Goal: Communication & Community: Share content

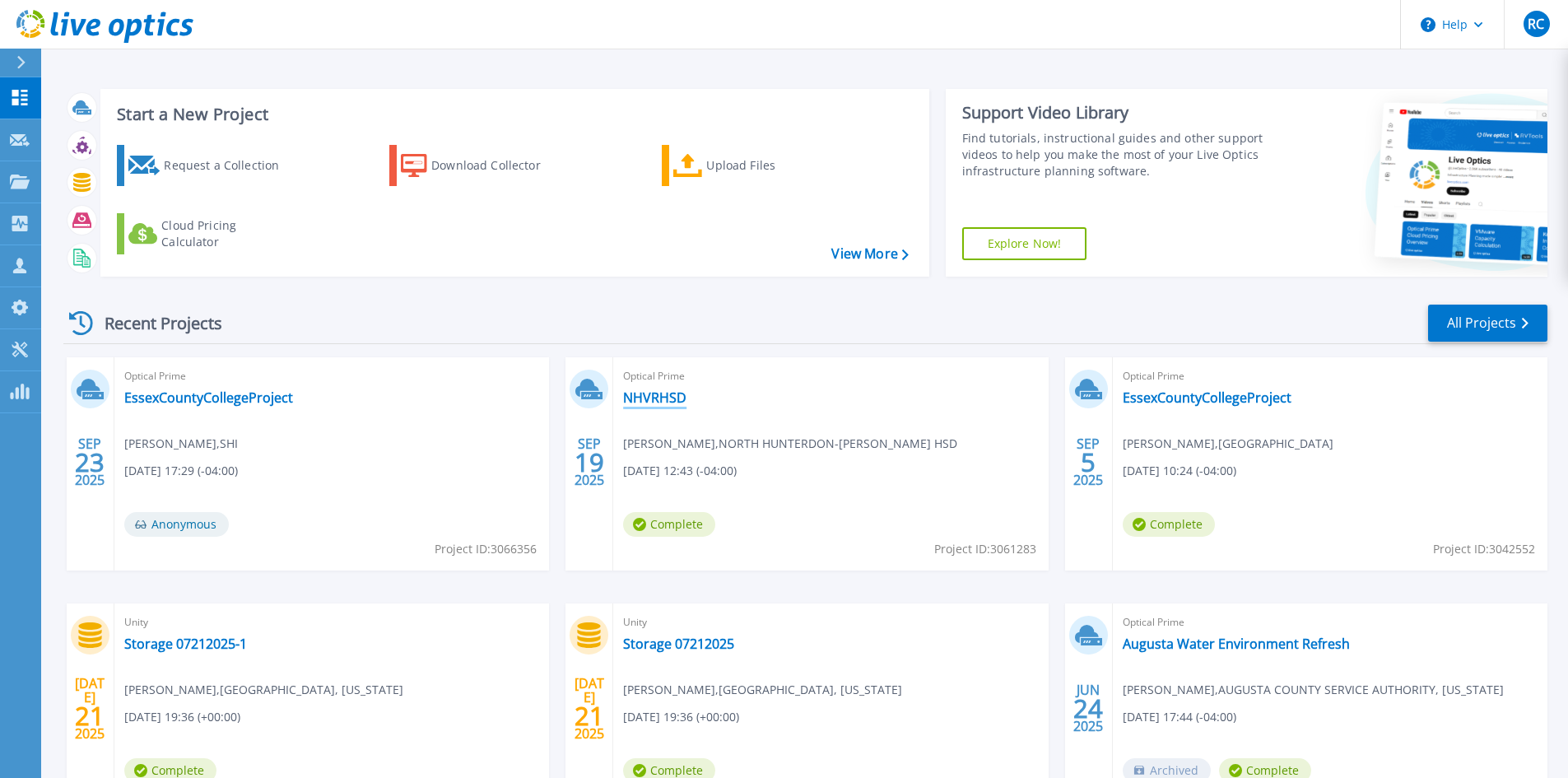
click at [658, 397] on link "NHVRHSD" at bounding box center [654, 397] width 63 height 17
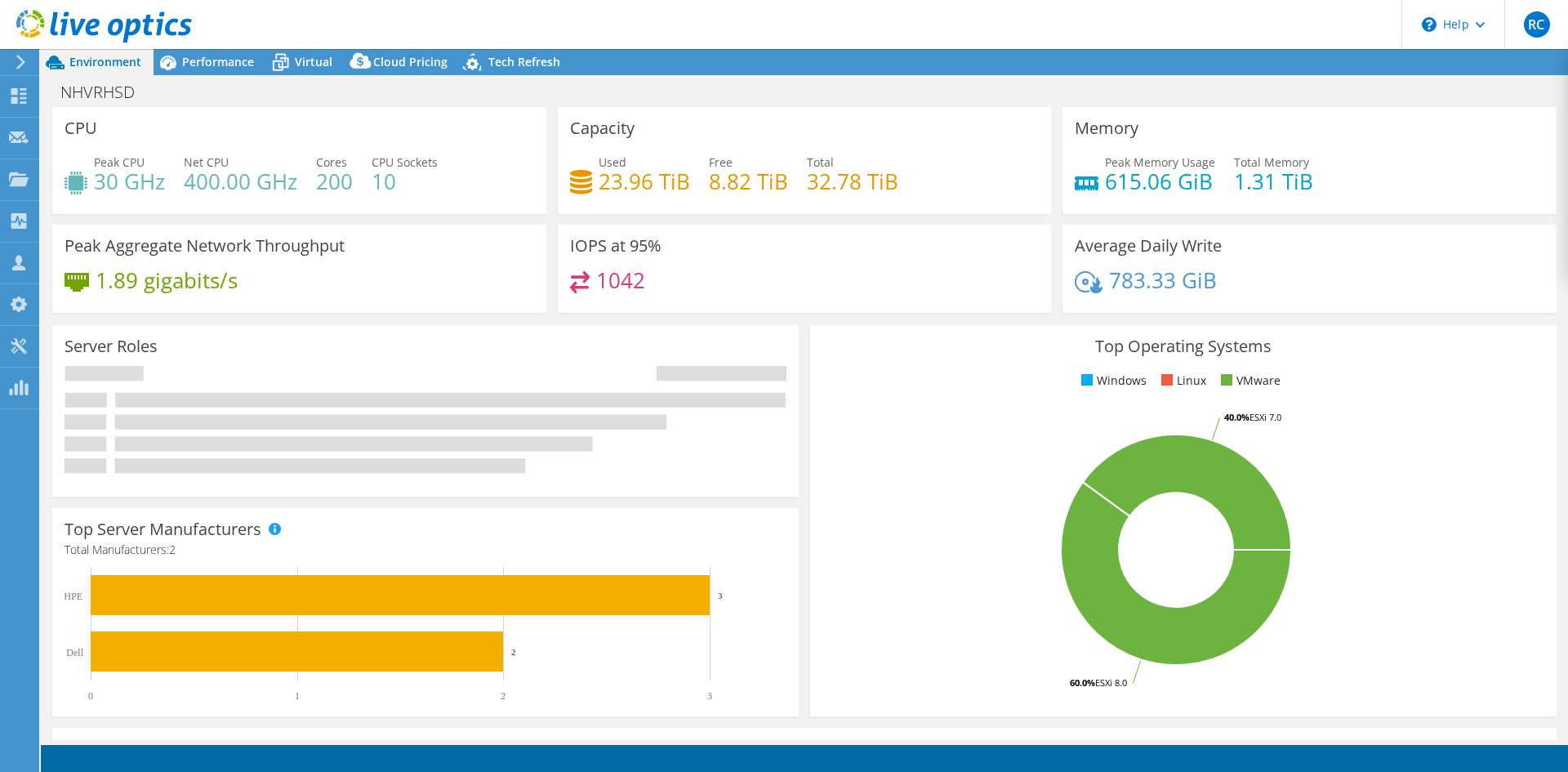
select select "USD"
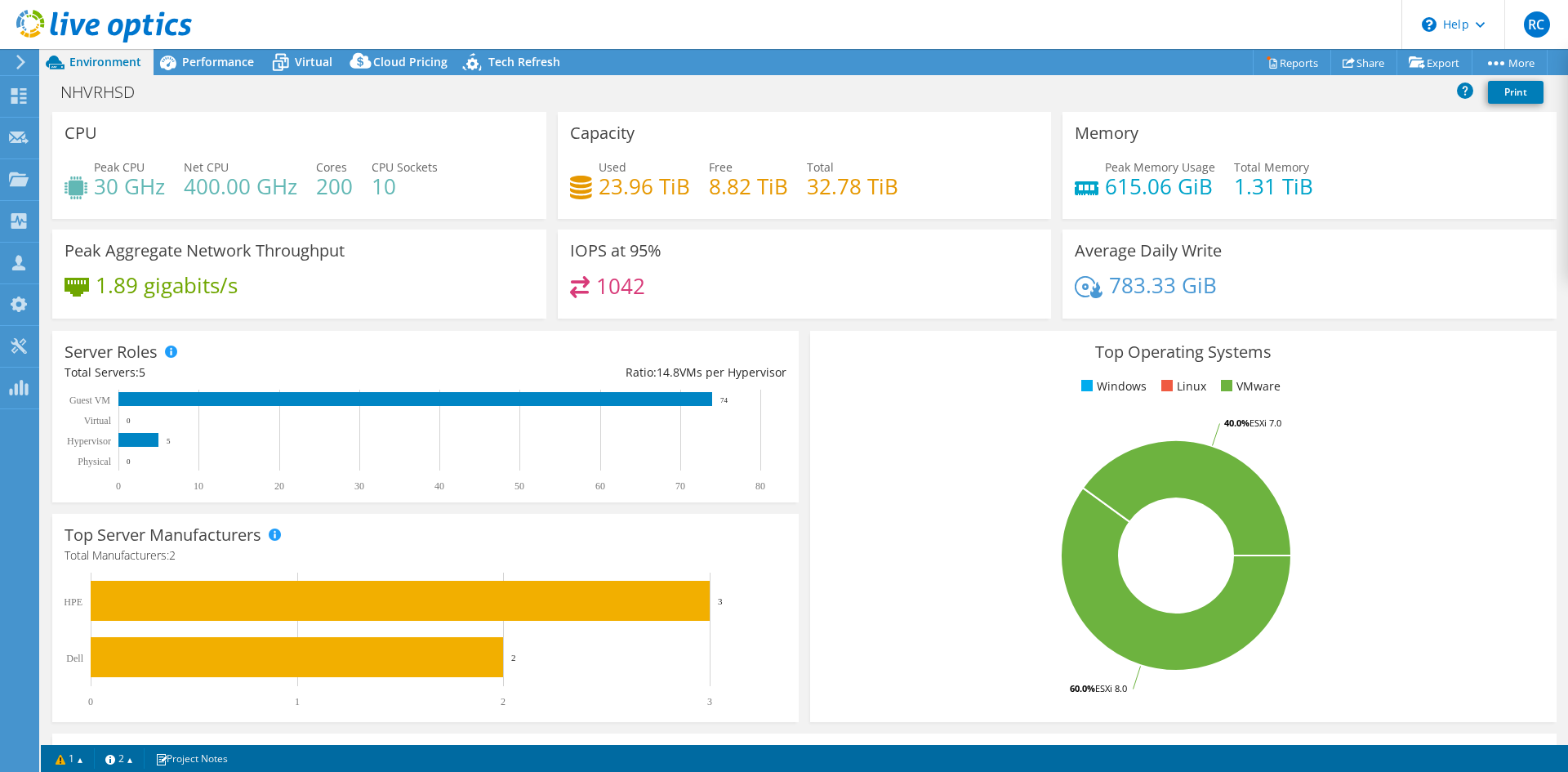
click at [764, 485] on text "80" at bounding box center [761, 486] width 10 height 12
click at [1366, 64] on link "Share" at bounding box center [1363, 63] width 67 height 25
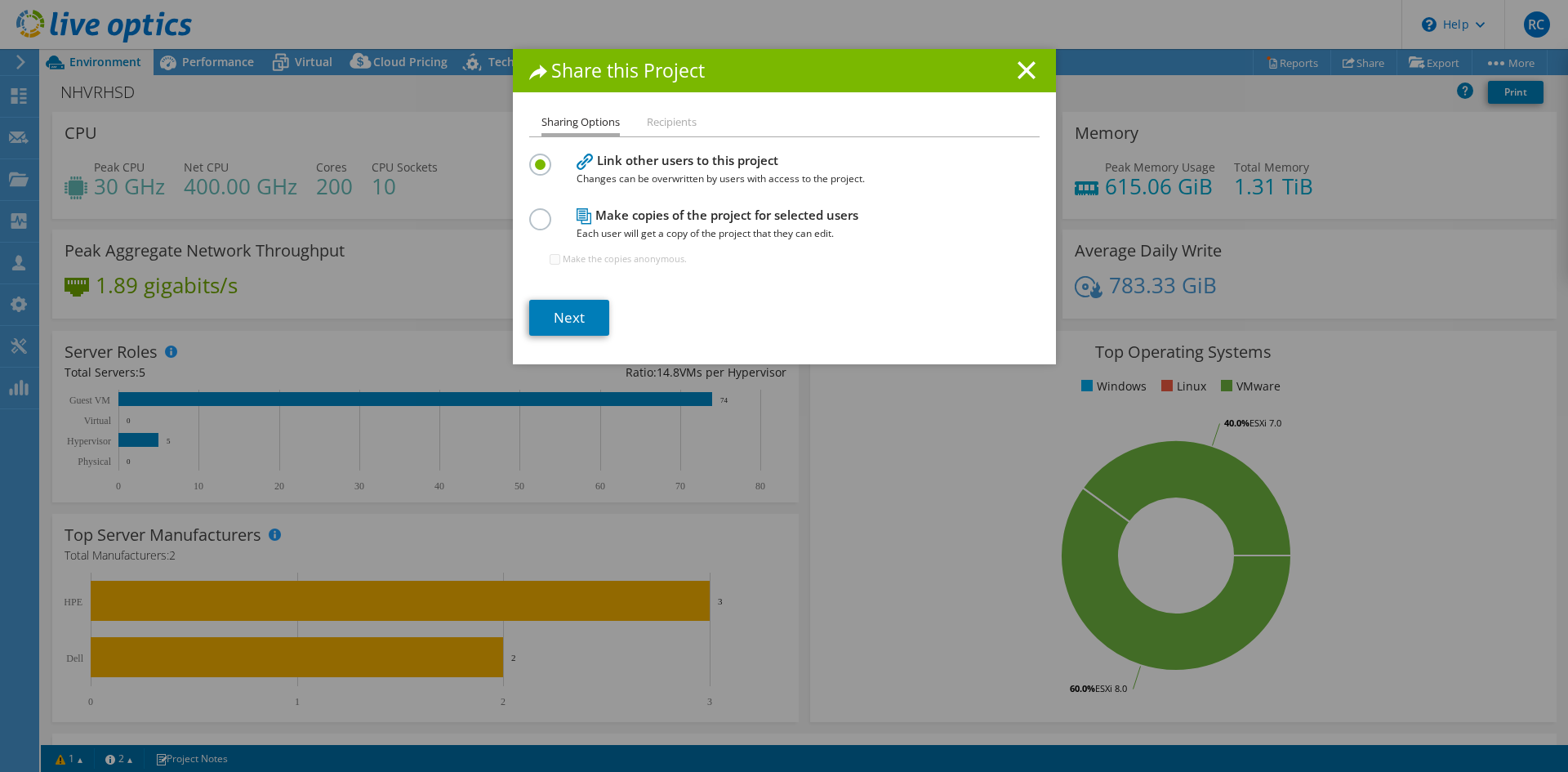
click at [537, 212] on label at bounding box center [544, 210] width 29 height 4
click at [0, 0] on input "radio" at bounding box center [0, 0] width 0 height 0
click at [559, 315] on link "Next" at bounding box center [569, 317] width 80 height 36
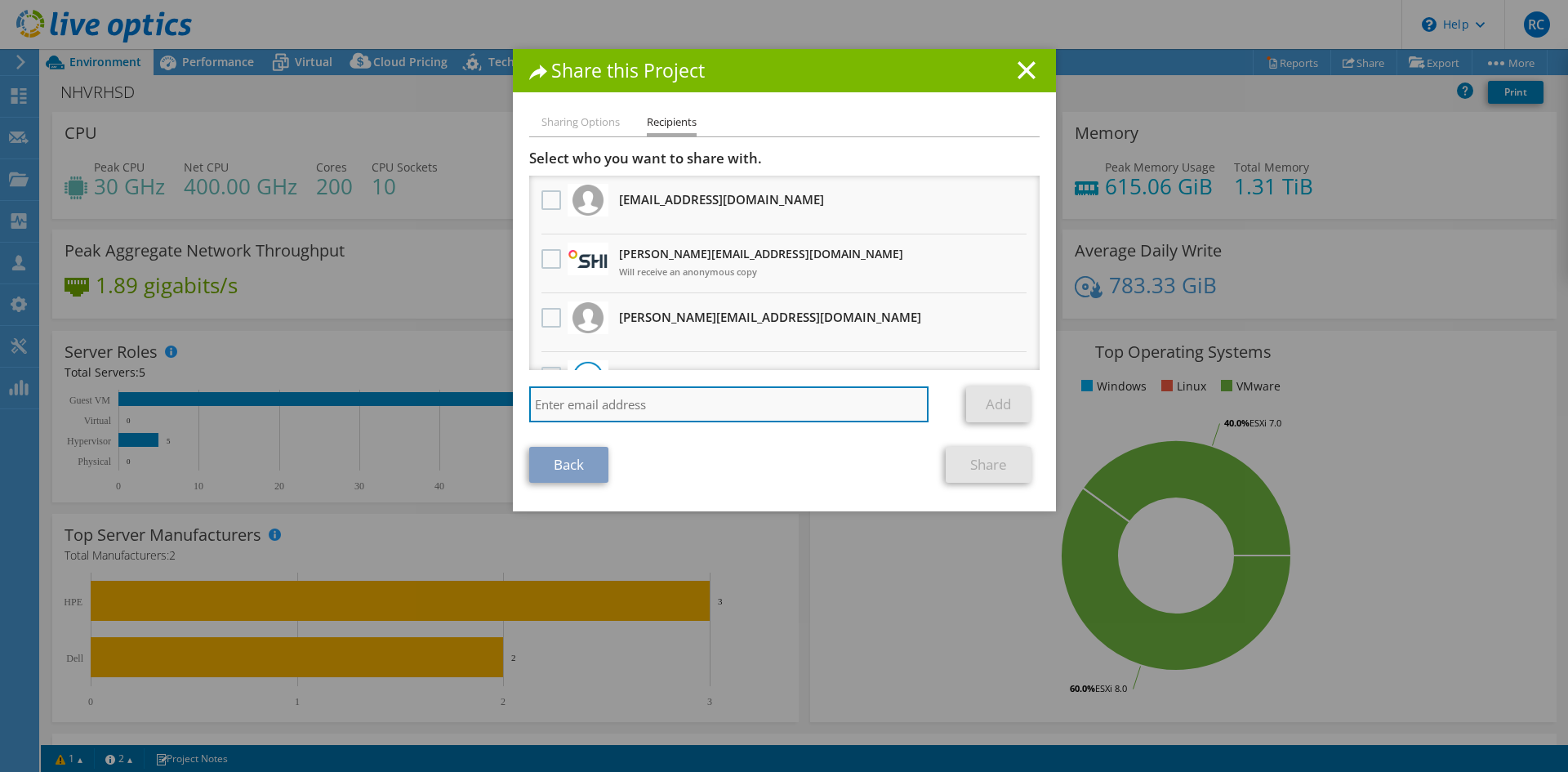
click at [567, 400] on input "search" at bounding box center [729, 403] width 401 height 36
type input "[EMAIL_ADDRESS][DOMAIN_NAME]"
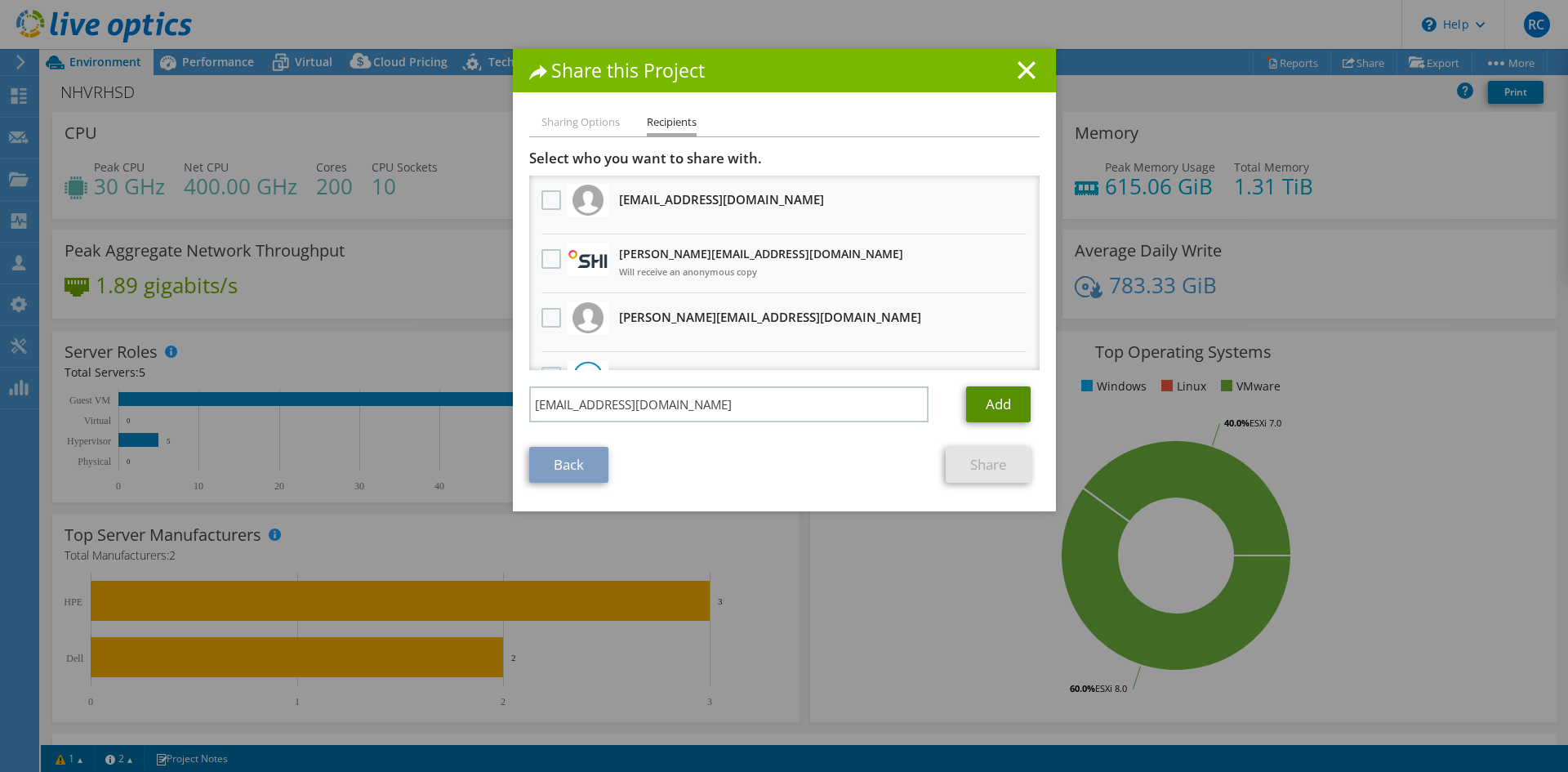
click at [990, 400] on link "Add" at bounding box center [998, 403] width 65 height 36
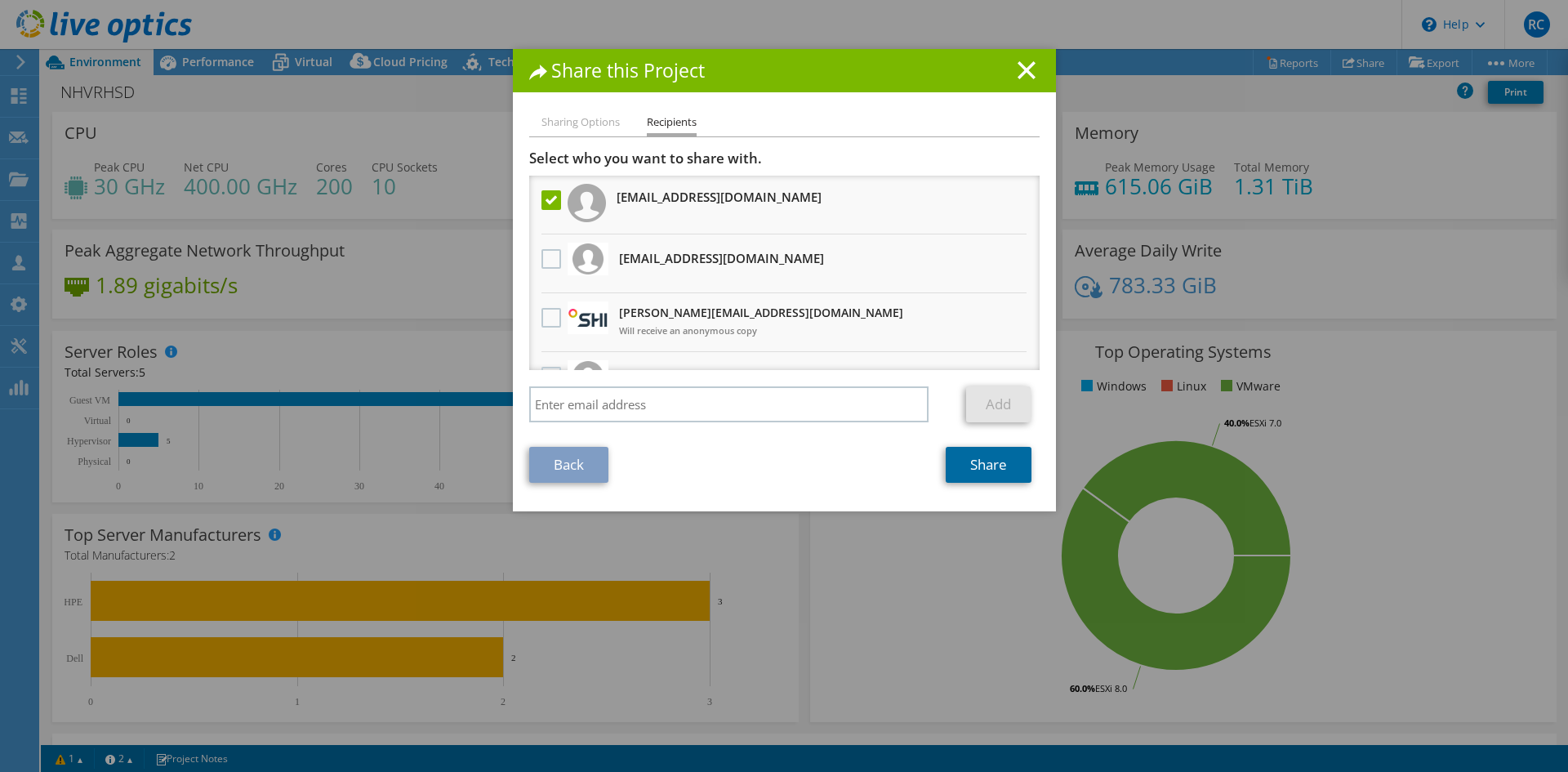
click at [979, 468] on link "Share" at bounding box center [989, 464] width 86 height 36
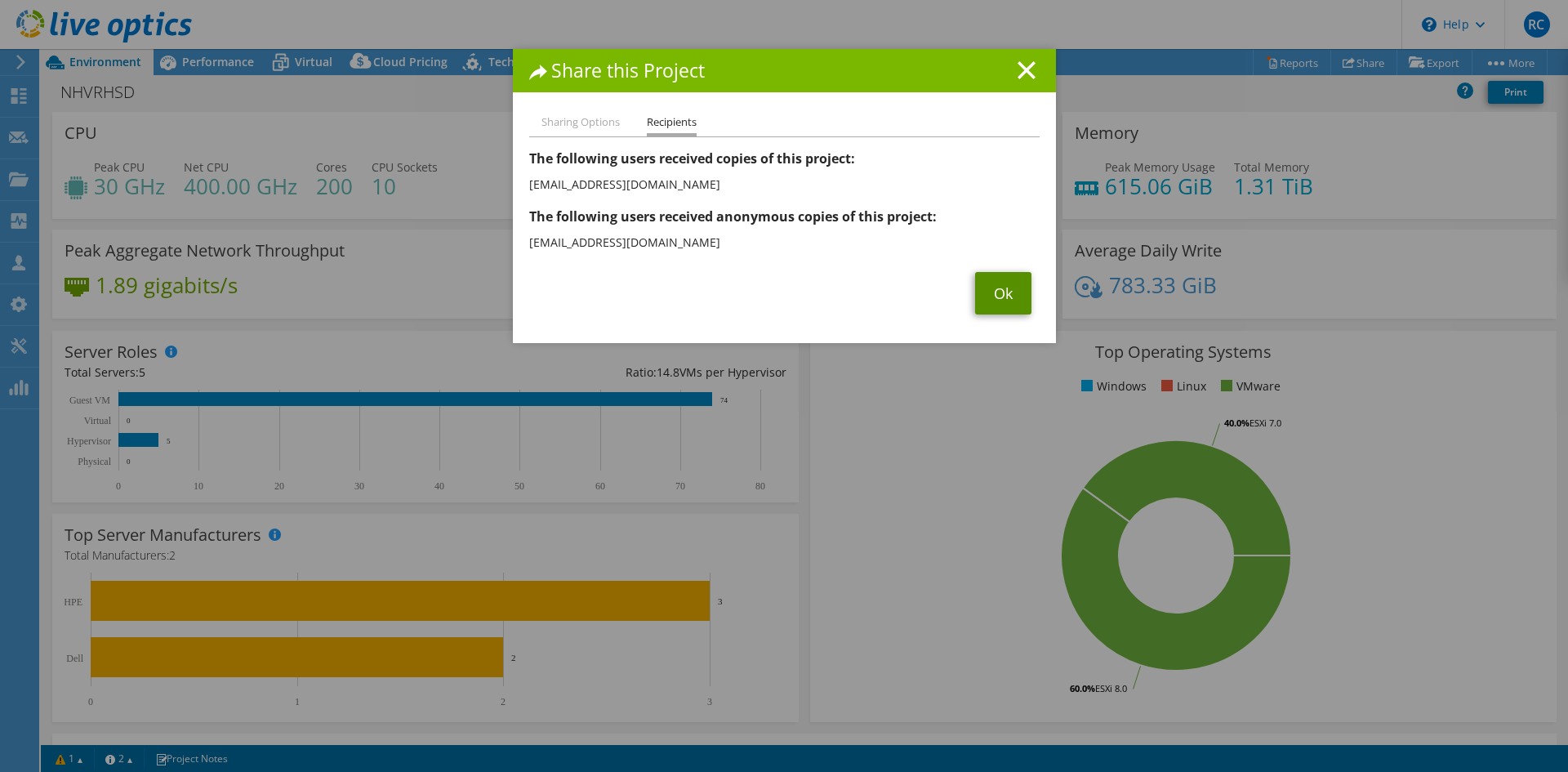
click at [989, 291] on link "Ok" at bounding box center [1003, 293] width 56 height 42
